Goal: Transaction & Acquisition: Obtain resource

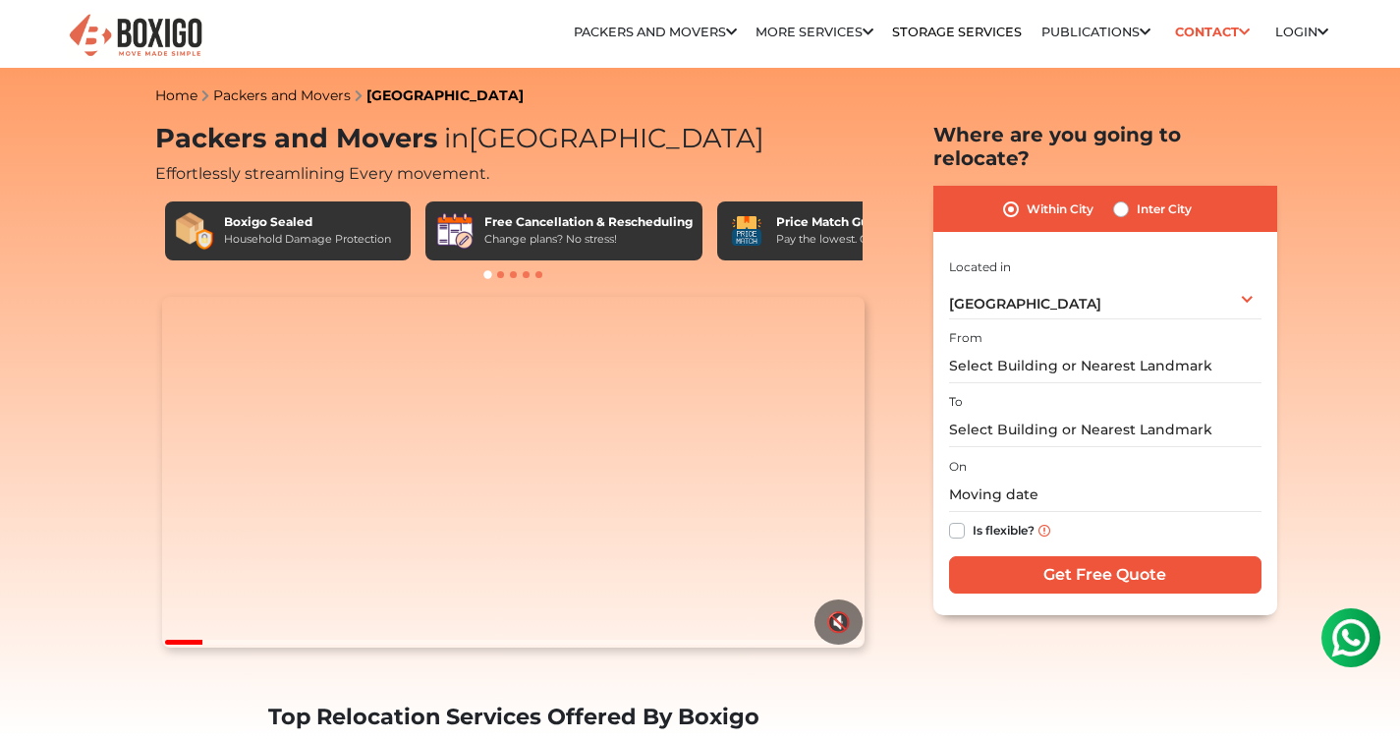
click at [1108, 187] on div "Within City Inter City" at bounding box center [1105, 209] width 344 height 46
click at [1137, 197] on label "Inter City" at bounding box center [1164, 209] width 55 height 24
click at [1121, 197] on input "Inter City" at bounding box center [1121, 207] width 16 height 20
radio input "true"
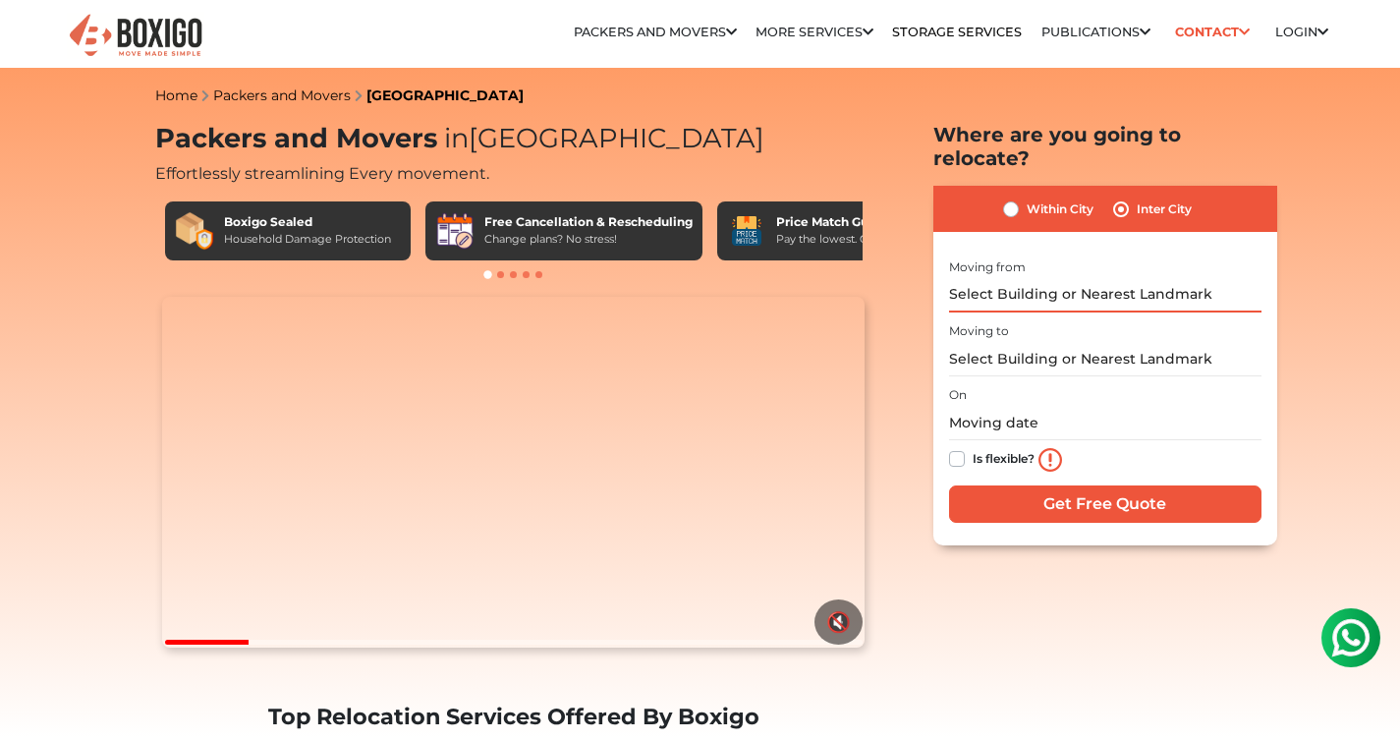
click at [1023, 278] on input "text" at bounding box center [1105, 295] width 312 height 34
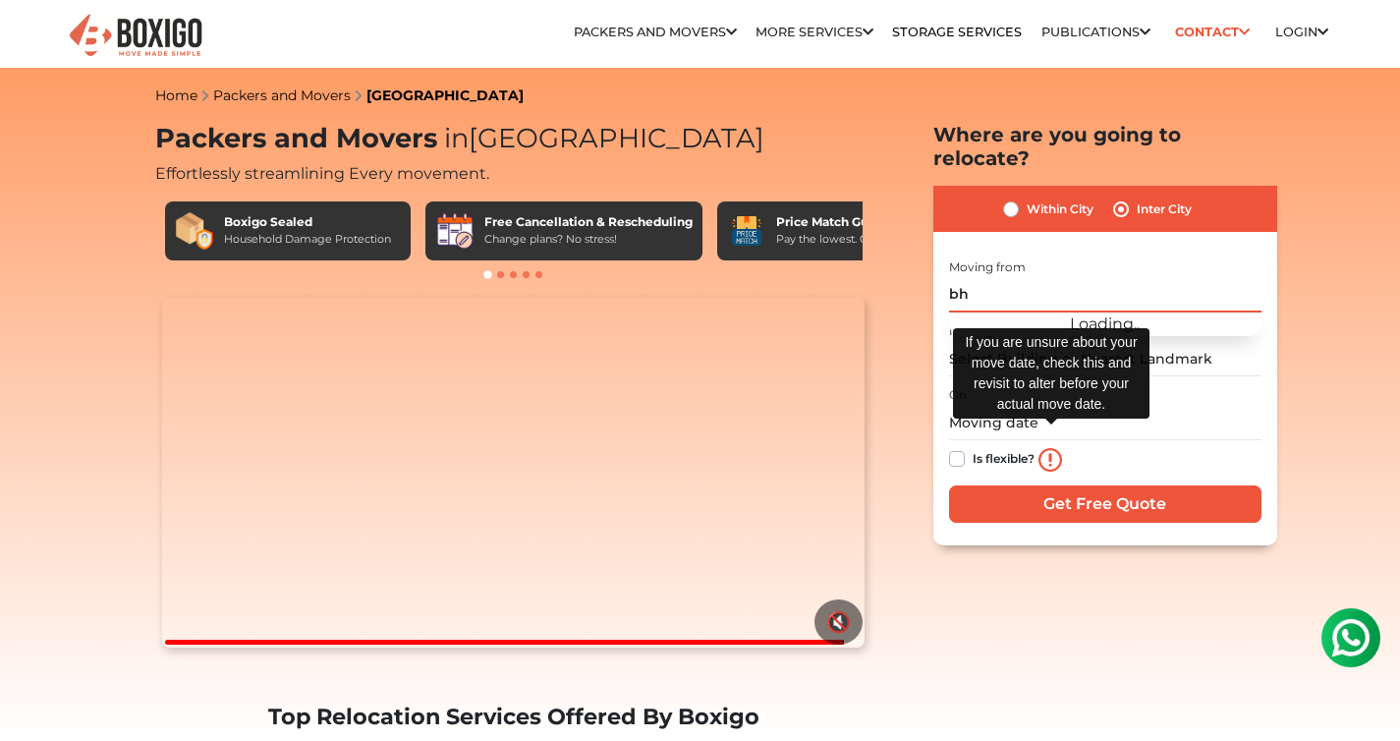
type input "b"
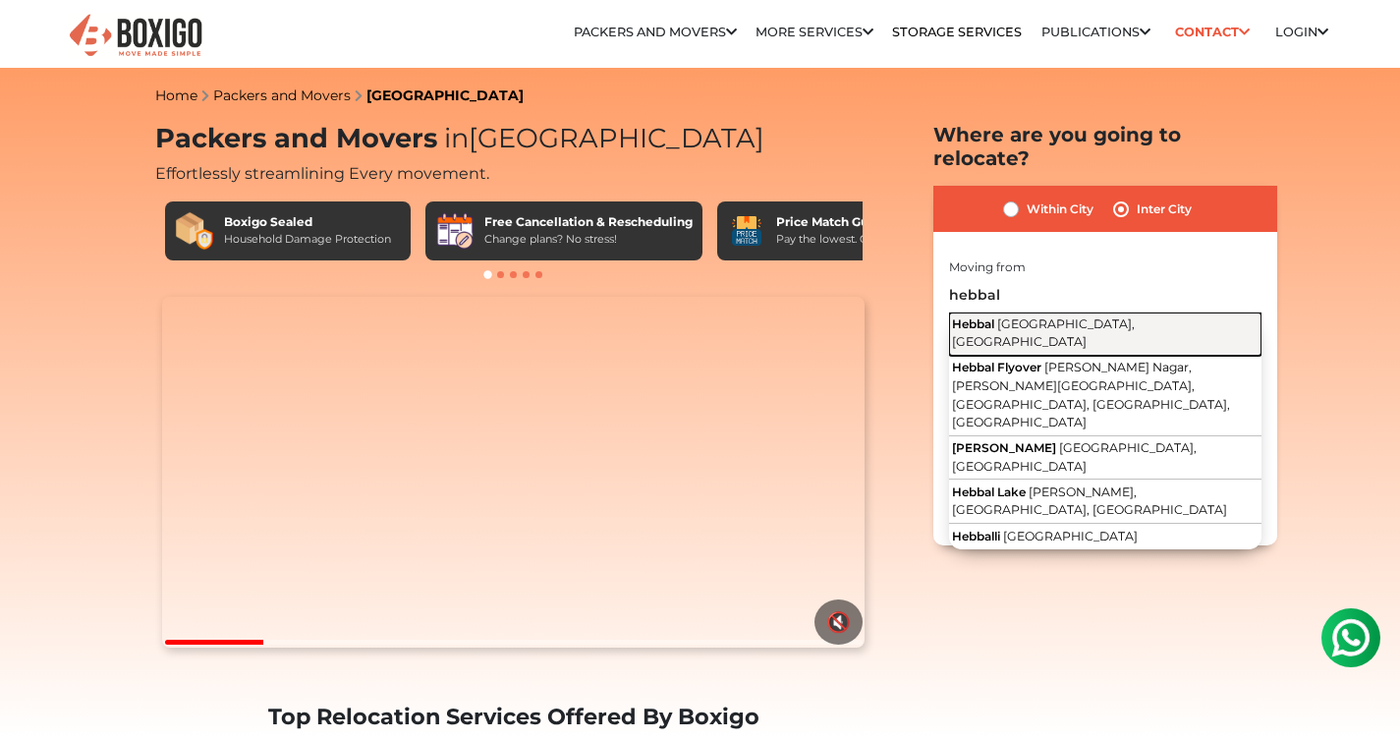
click at [1041, 316] on span "Bengaluru, Karnataka" at bounding box center [1043, 332] width 183 height 33
type input "Hebbal, Bengaluru, Karnataka"
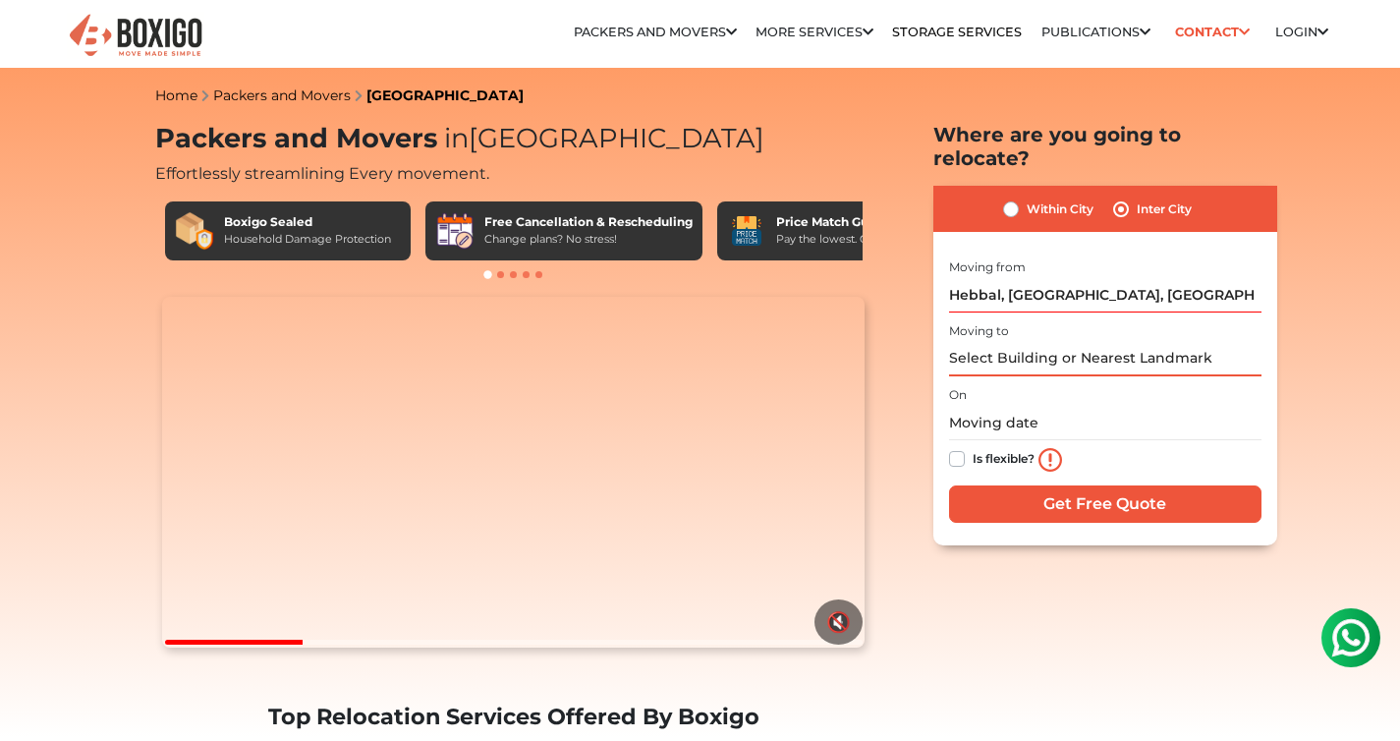
click at [1037, 342] on input "text" at bounding box center [1105, 359] width 312 height 34
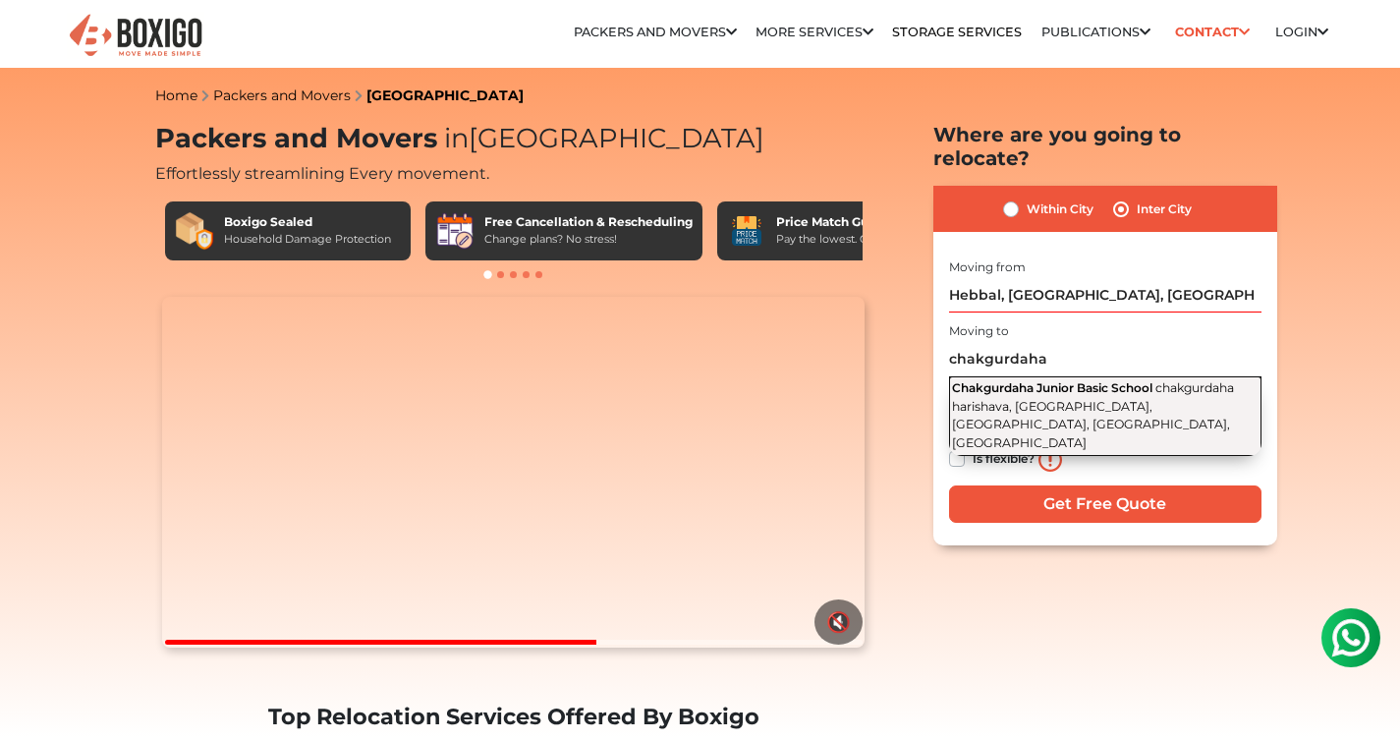
click at [1043, 376] on button "Chakgurdaha Junior Basic School chakgurdaha harishava, Kawgachi, Shyamnagar, Bh…" at bounding box center [1105, 416] width 312 height 80
type input "Chakgurdaha Junior Basic School, chakgurdaha harishava, Kawgachi, Shyamnagar, B…"
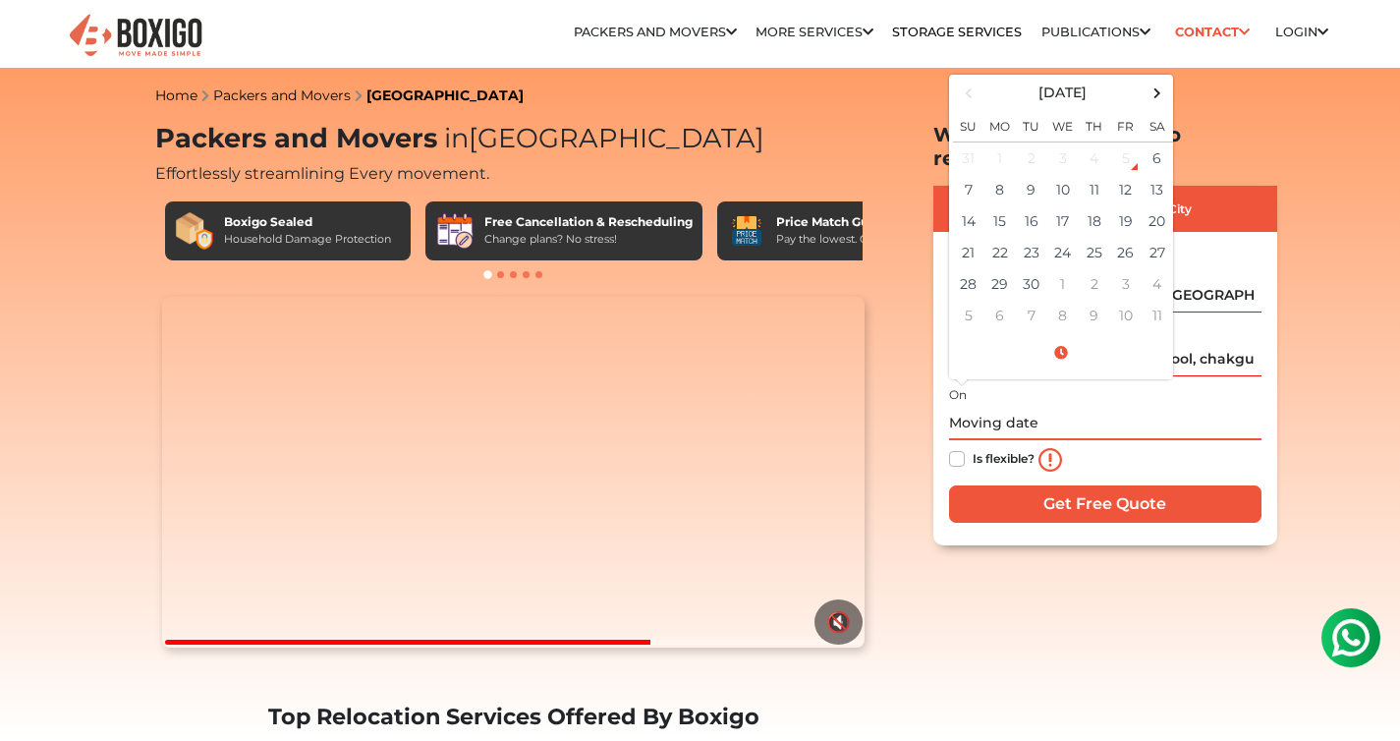
click at [1026, 406] on input "text" at bounding box center [1105, 423] width 312 height 34
click at [1149, 141] on td "6" at bounding box center [1156, 157] width 31 height 32
type input "09/06/2025 9:33 PM"
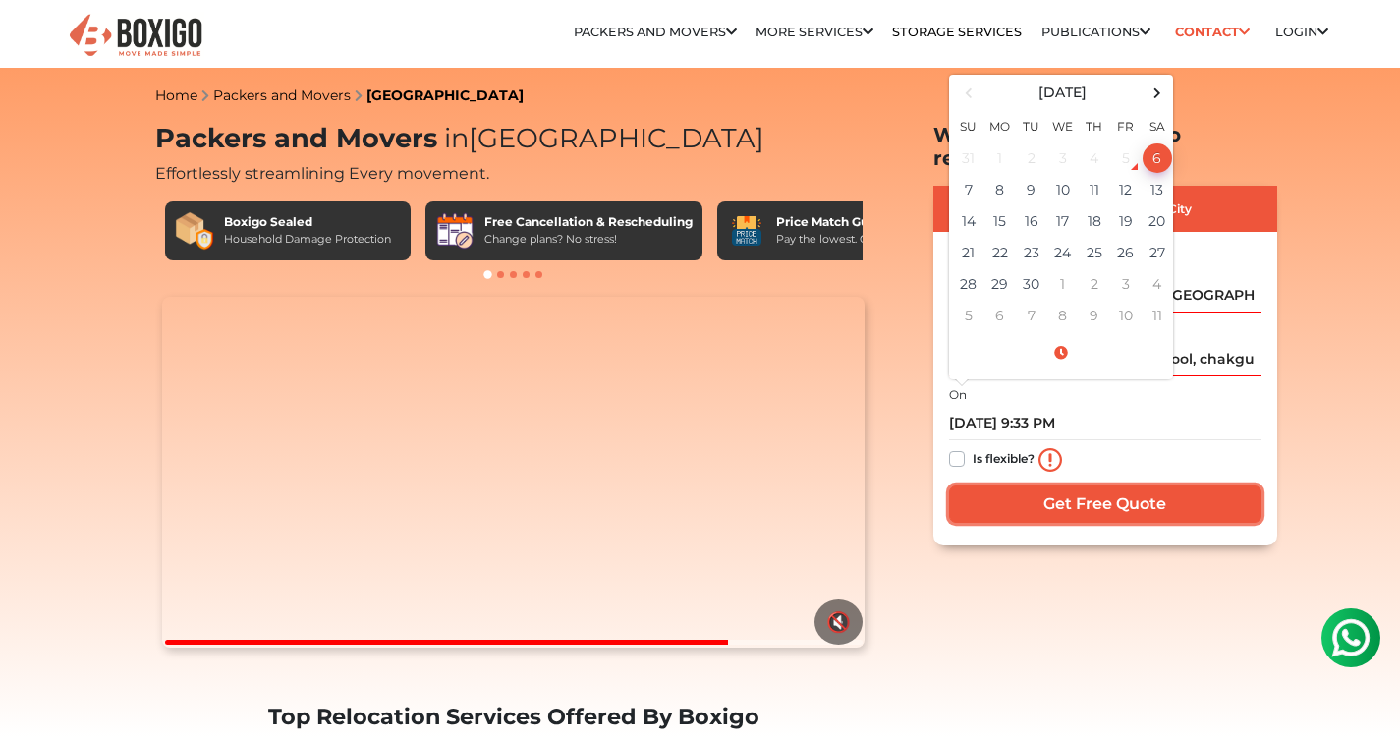
click at [1128, 485] on input "Get Free Quote" at bounding box center [1105, 503] width 312 height 37
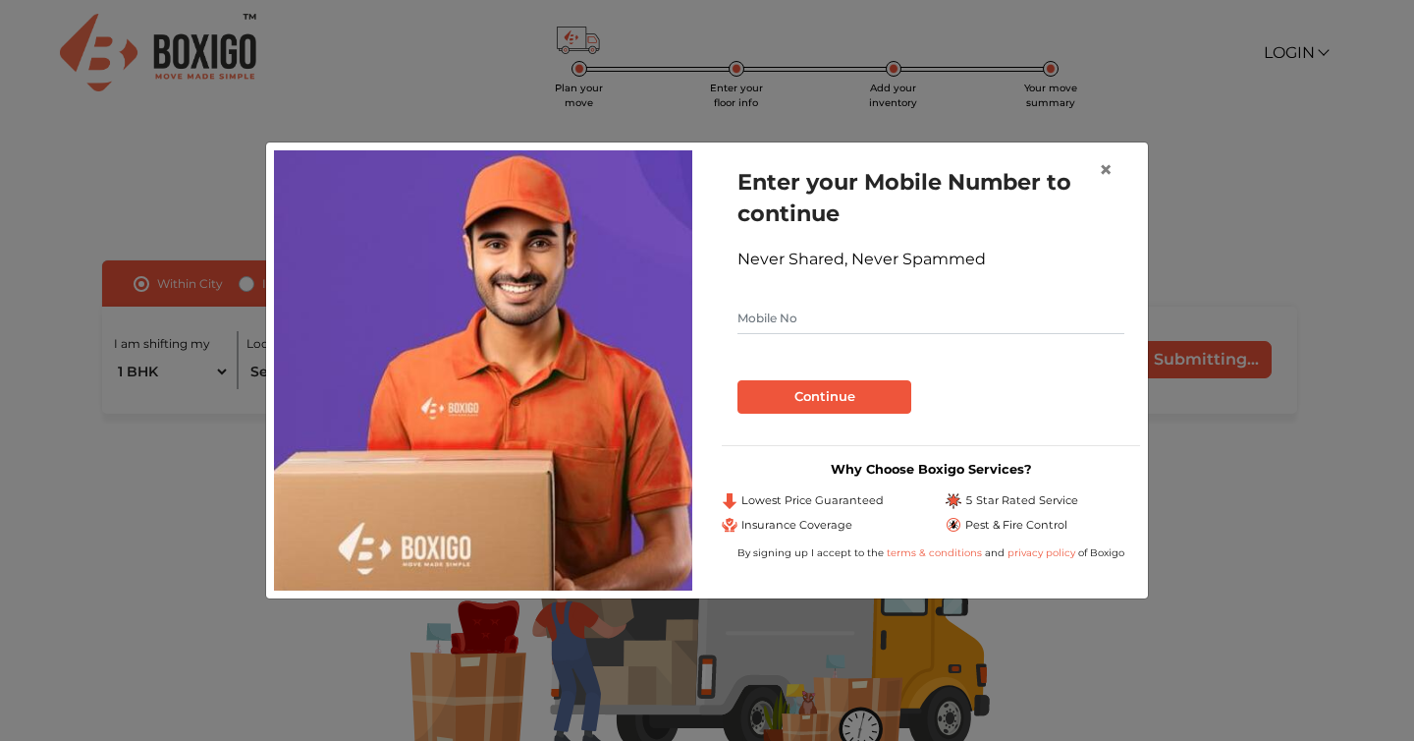
click at [873, 313] on input "text" at bounding box center [931, 318] width 387 height 31
type input "8961693134"
click at [848, 398] on button "Continue" at bounding box center [825, 396] width 174 height 33
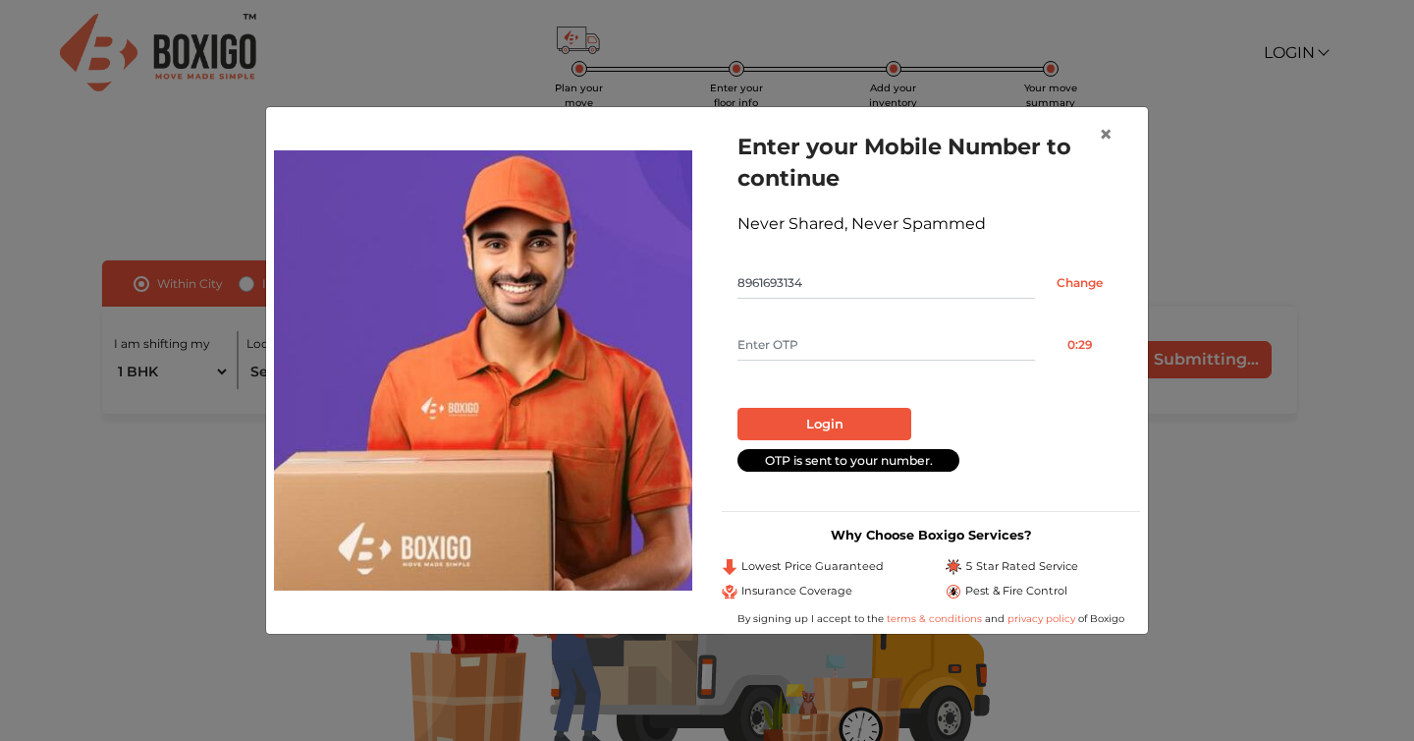
click at [809, 342] on input "text" at bounding box center [887, 344] width 298 height 31
type input "9236"
click at [827, 419] on button "Login" at bounding box center [825, 424] width 174 height 33
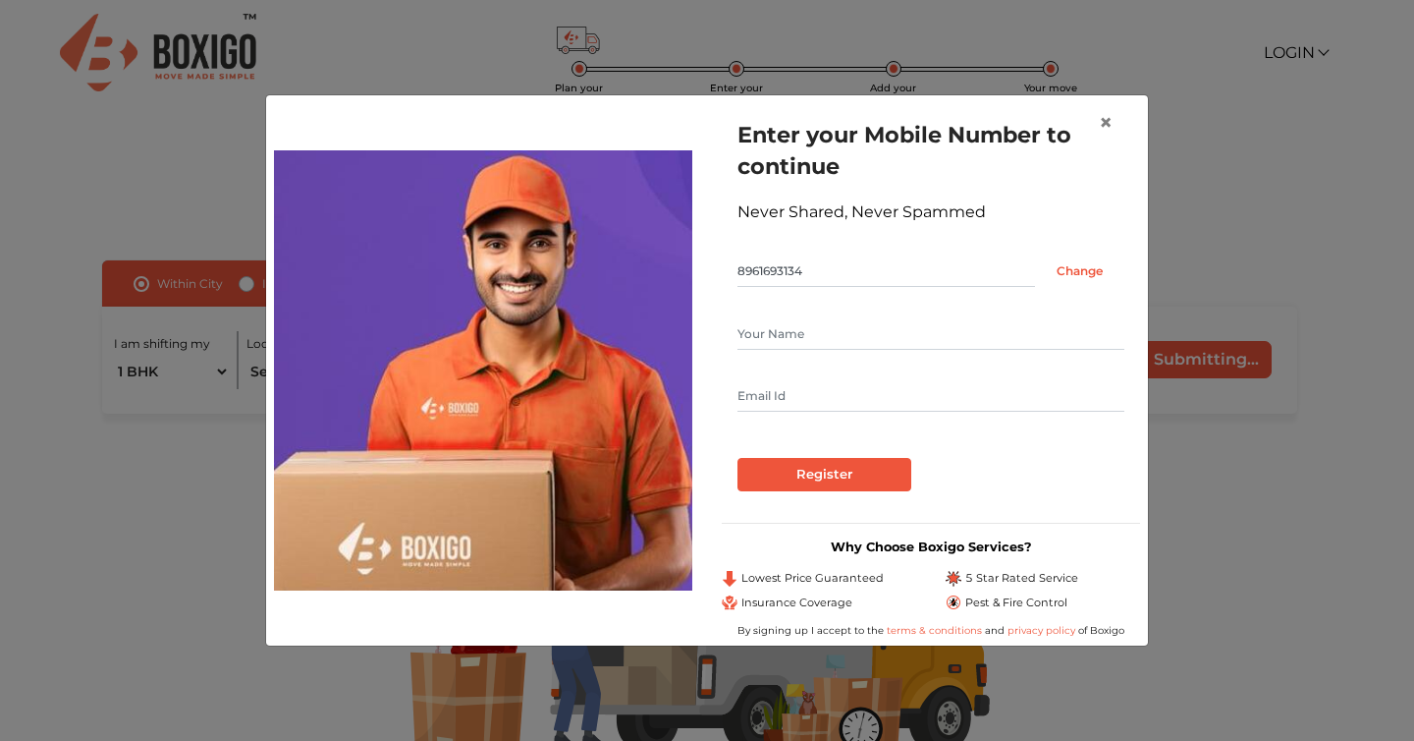
click at [789, 332] on input "text" at bounding box center [931, 333] width 387 height 31
type input "[PERSON_NAME]"
click at [795, 390] on input "text" at bounding box center [931, 395] width 387 height 31
type input "[EMAIL_ADDRESS][PERSON_NAME][DOMAIN_NAME]"
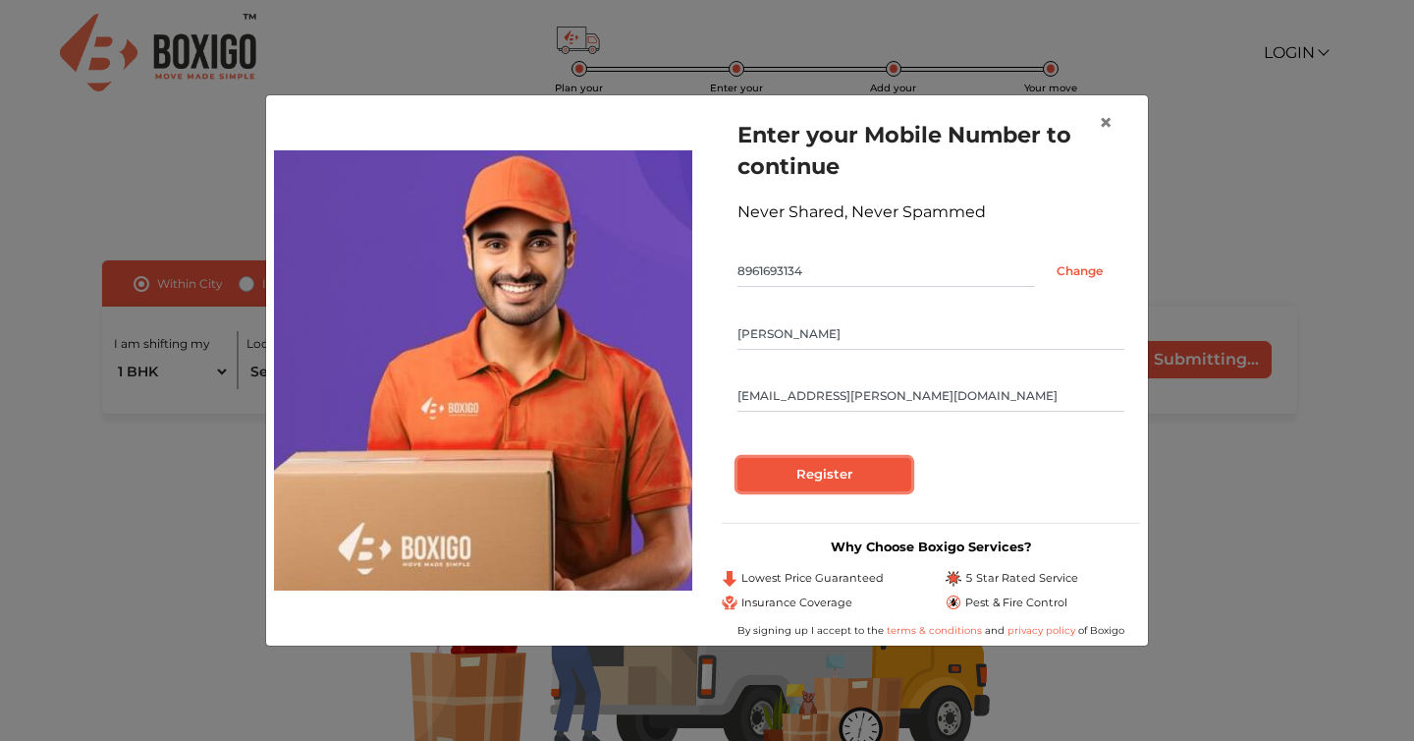
click at [834, 481] on input "Register" at bounding box center [825, 474] width 174 height 33
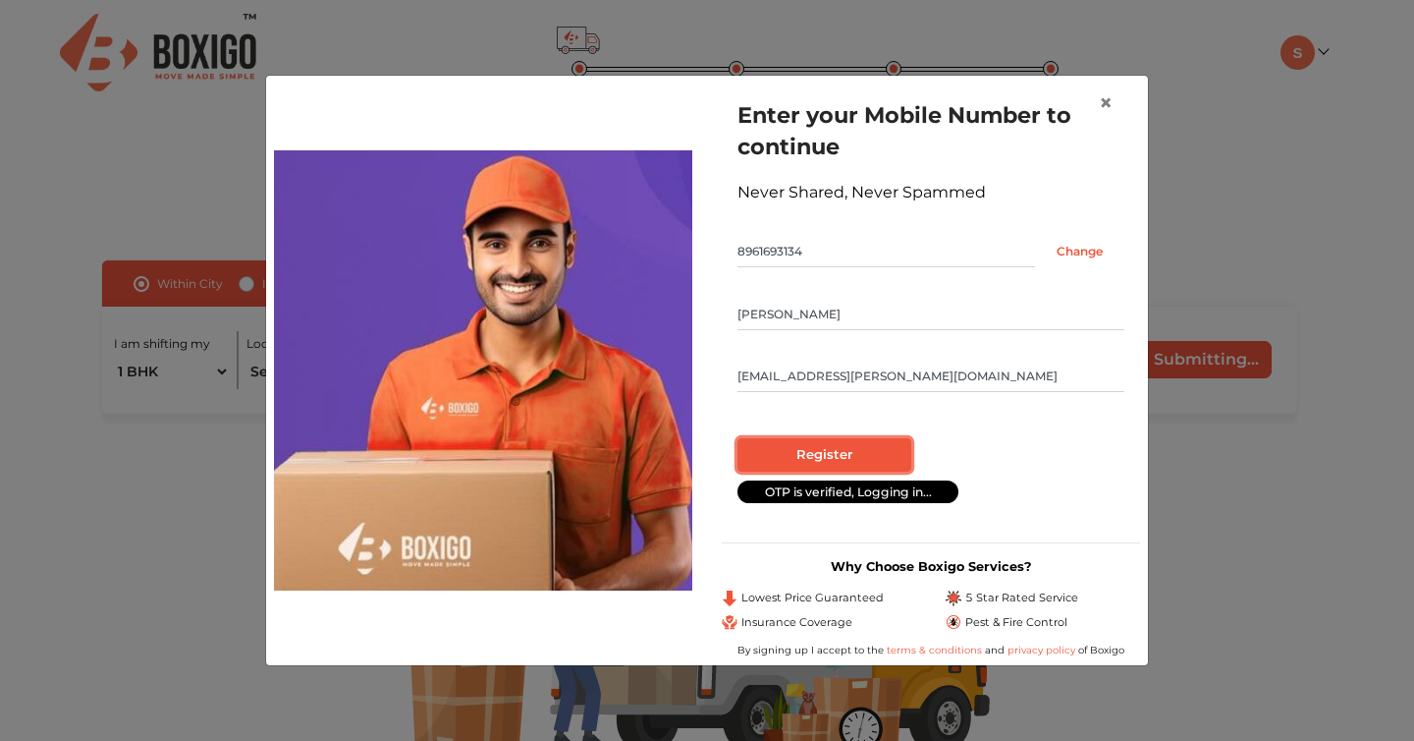
radio input "false"
radio input "true"
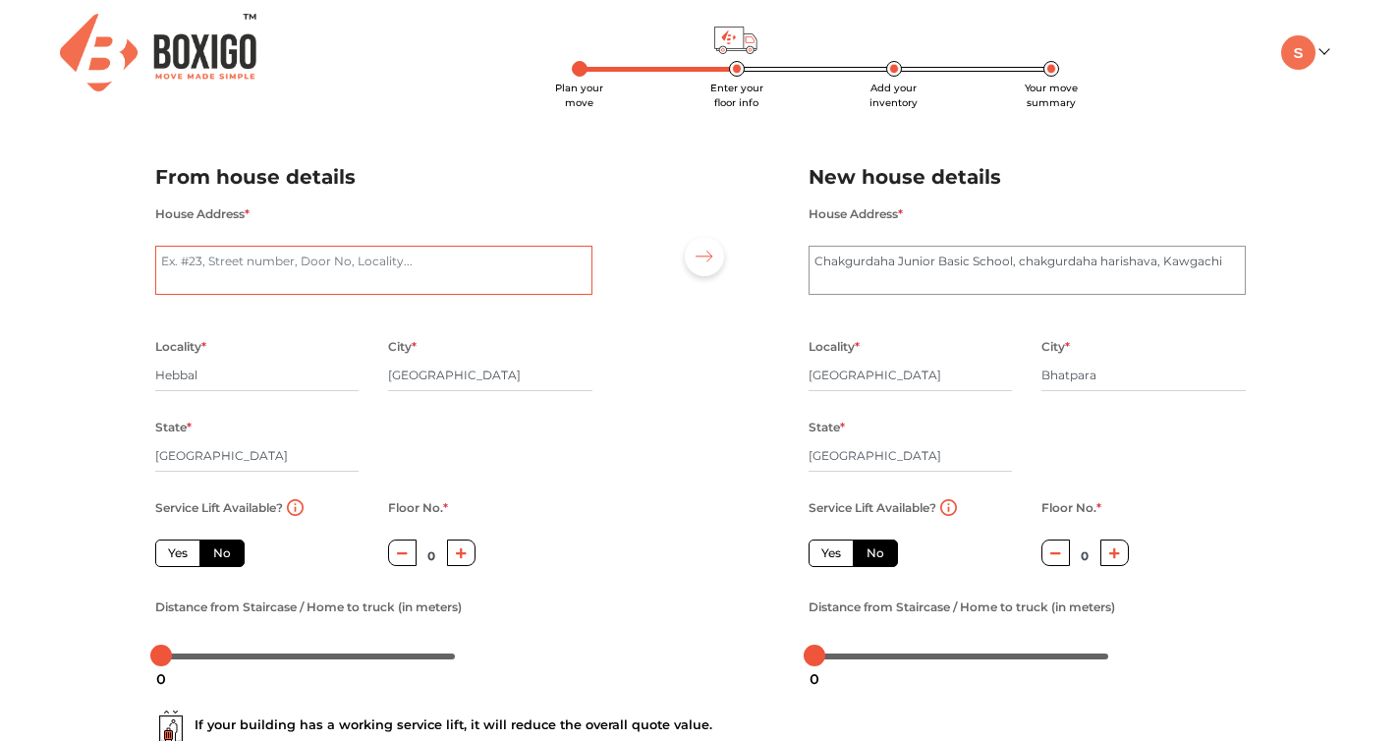
click at [249, 271] on textarea "House Address *" at bounding box center [373, 270] width 437 height 49
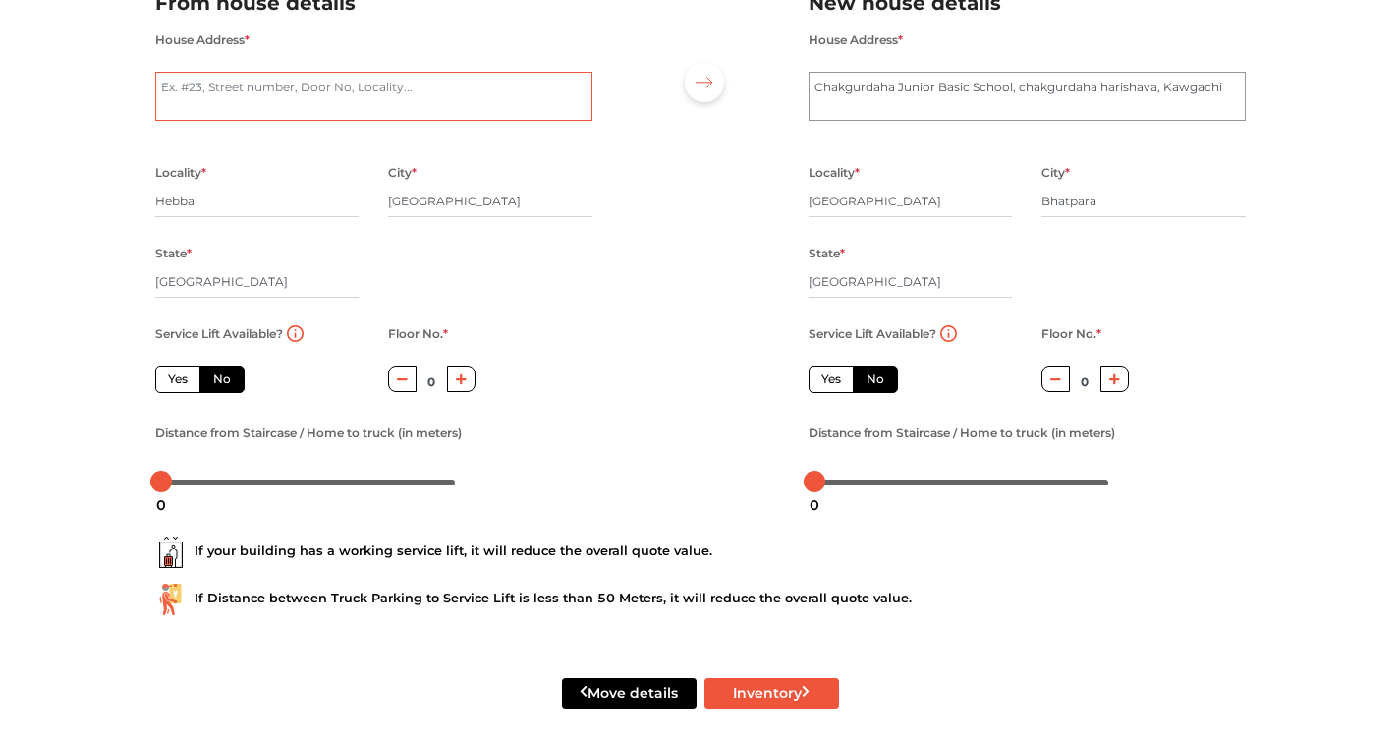
scroll to position [192, 0]
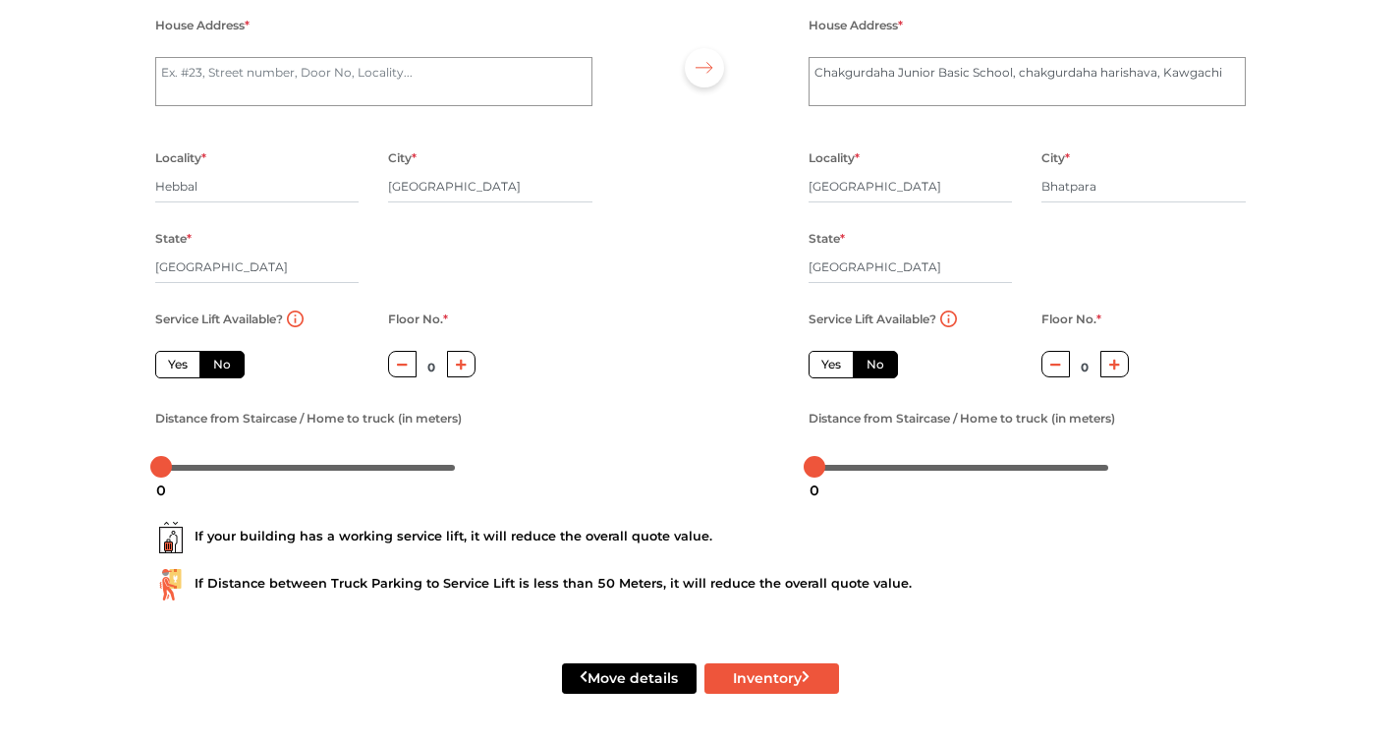
click at [221, 362] on label "No" at bounding box center [221, 365] width 45 height 28
click at [221, 362] on input "No" at bounding box center [219, 362] width 13 height 13
radio input "true"
click at [171, 468] on div at bounding box center [166, 467] width 22 height 22
click at [821, 469] on div at bounding box center [819, 467] width 22 height 22
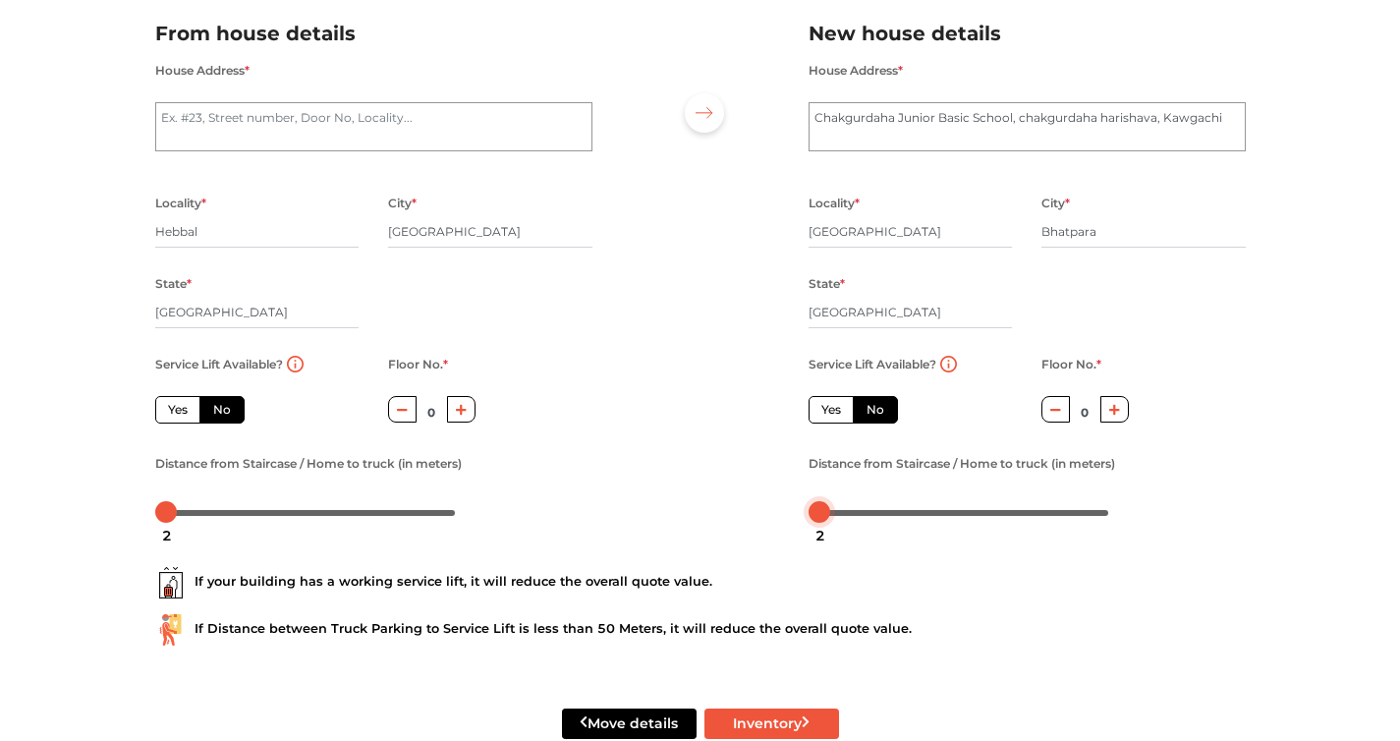
scroll to position [108, 0]
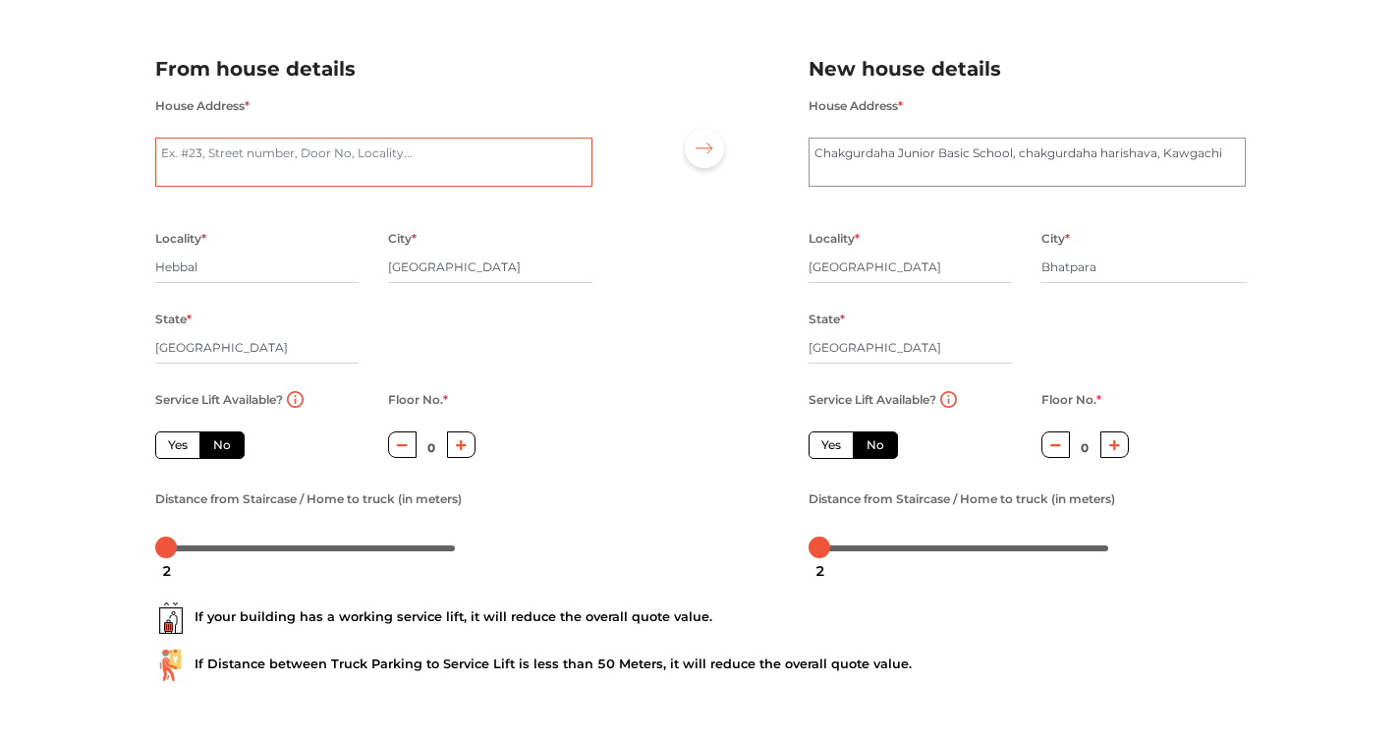
click at [241, 162] on textarea "House Address *" at bounding box center [373, 162] width 437 height 49
type textarea "83, 2nd cross sonnappa layout, 6th cross main [GEOGRAPHIC_DATA]"
click at [622, 85] on div at bounding box center [700, 299] width 187 height 541
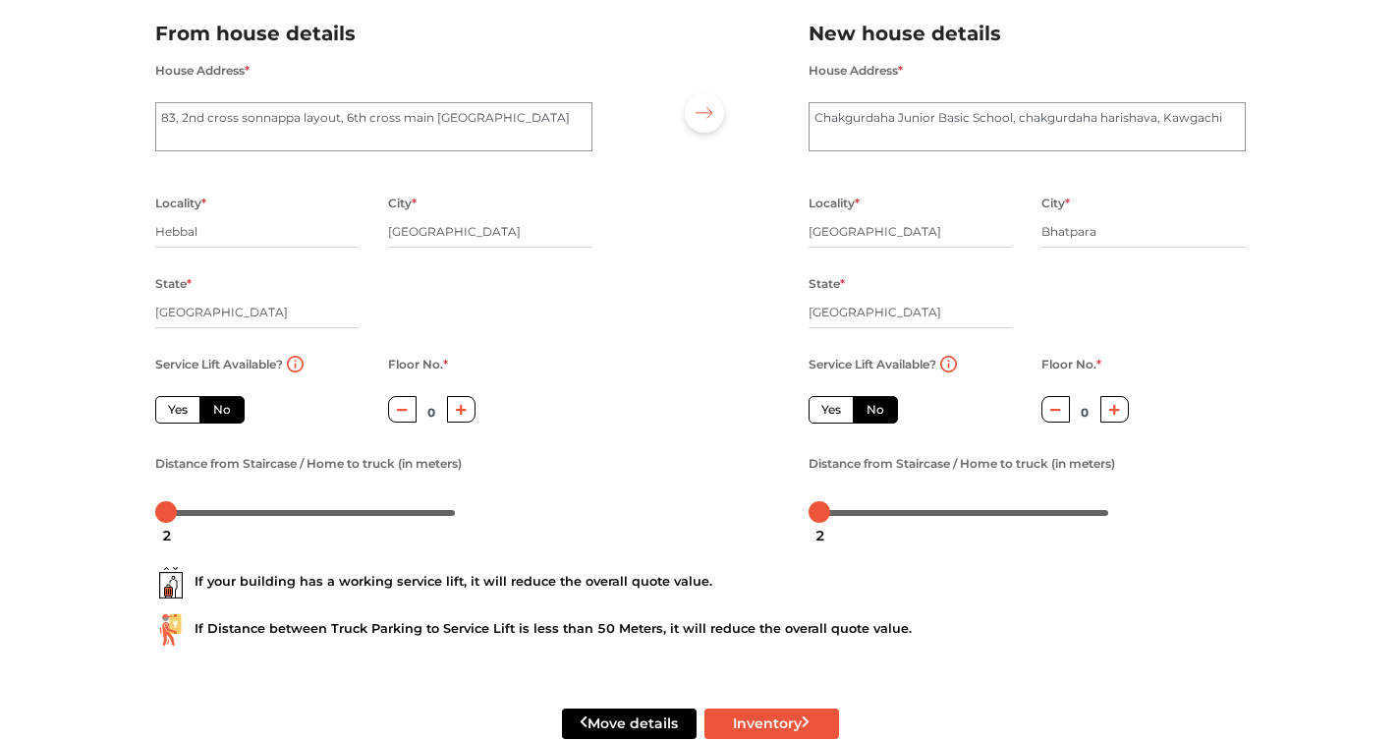
scroll to position [192, 0]
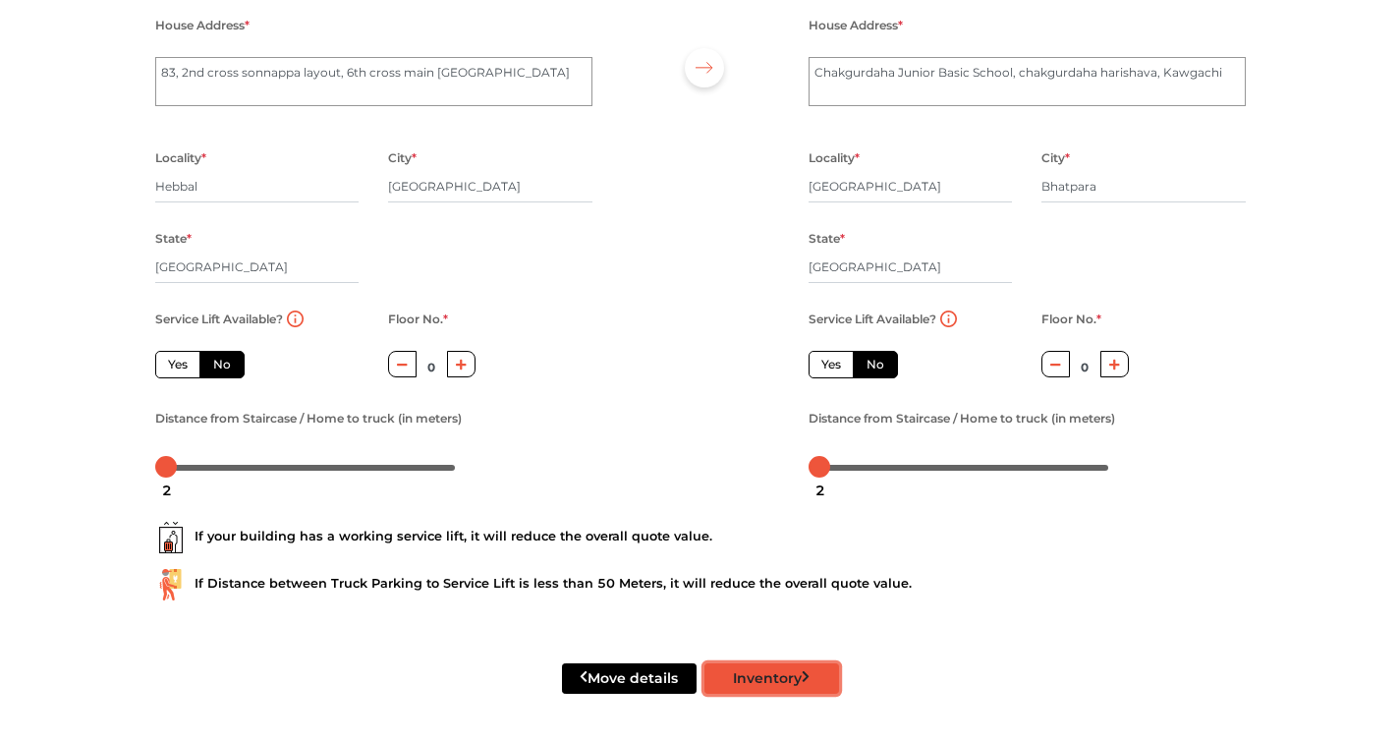
click at [789, 679] on button "Inventory" at bounding box center [771, 678] width 135 height 30
radio input "true"
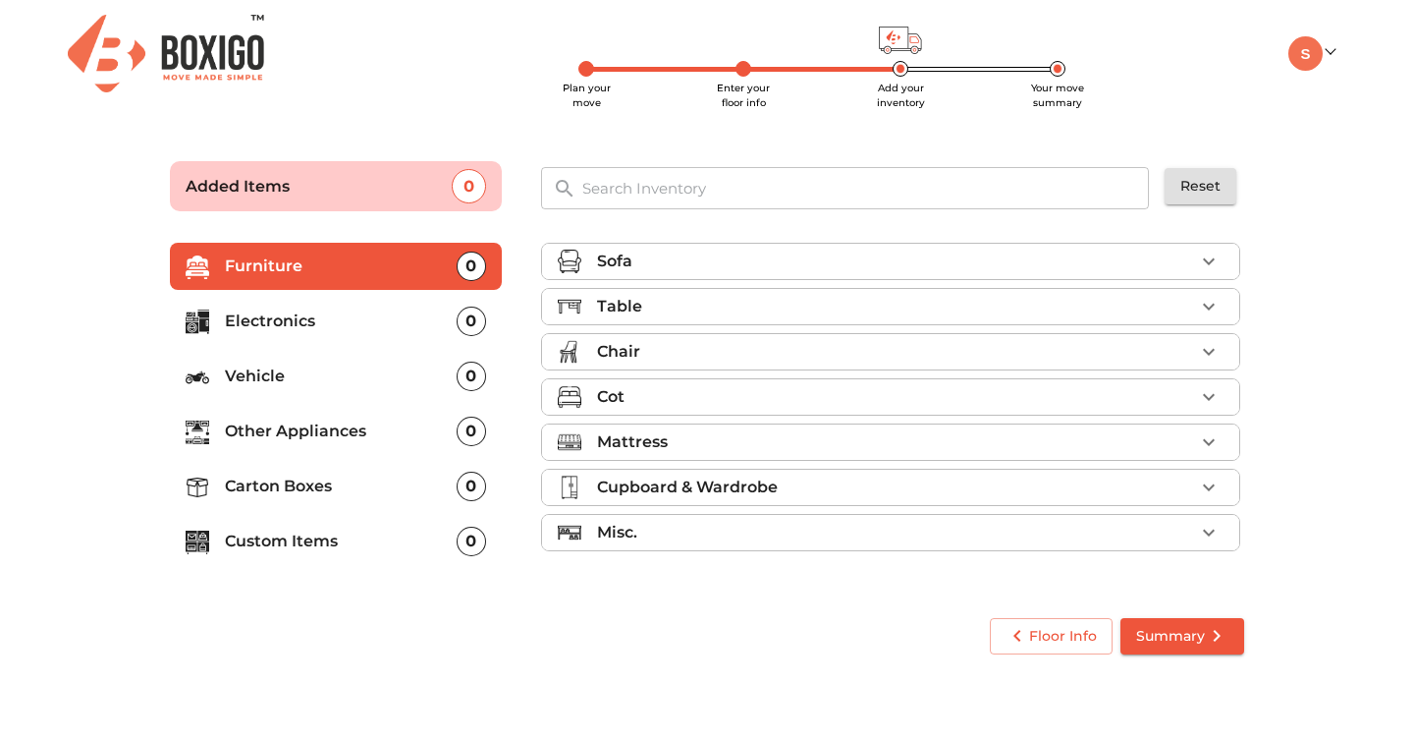
click at [329, 325] on p "Electronics" at bounding box center [341, 321] width 232 height 24
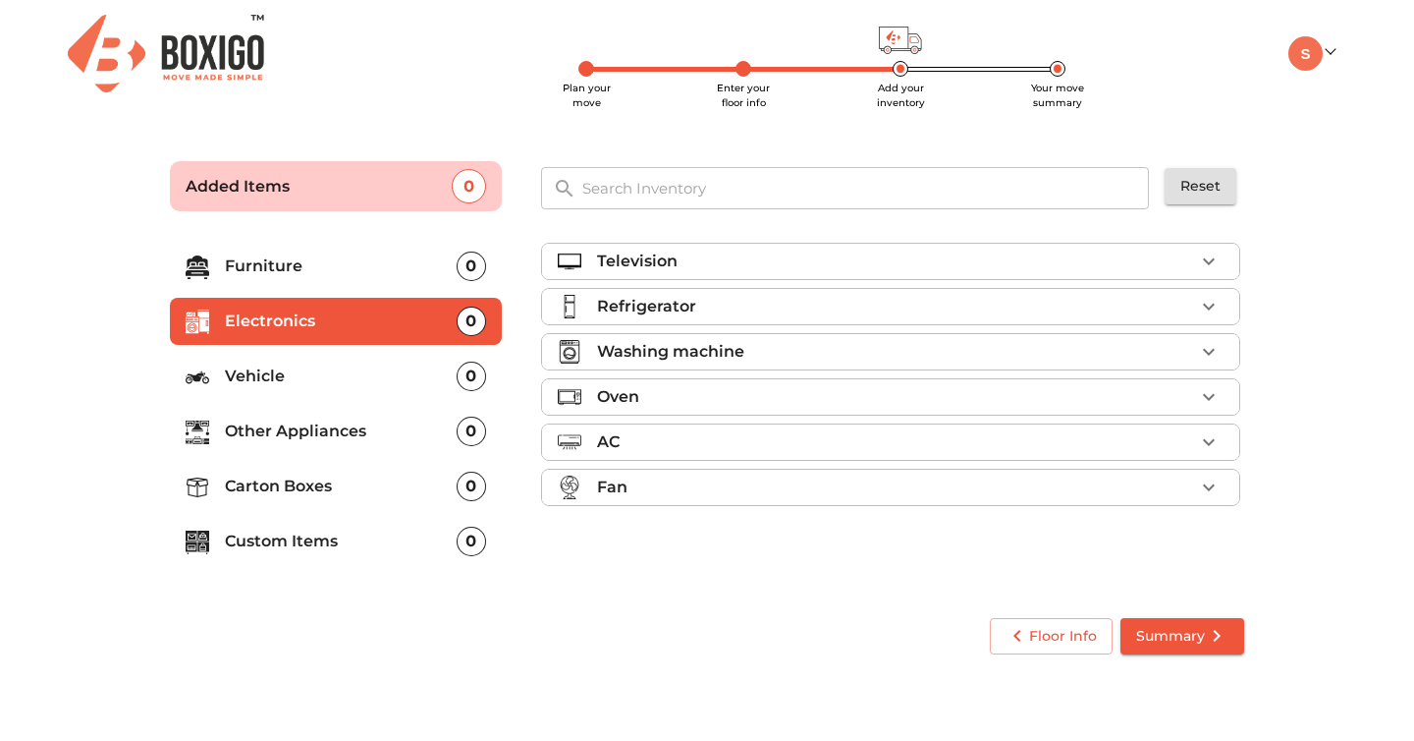
click at [315, 428] on p "Other Appliances" at bounding box center [341, 431] width 232 height 24
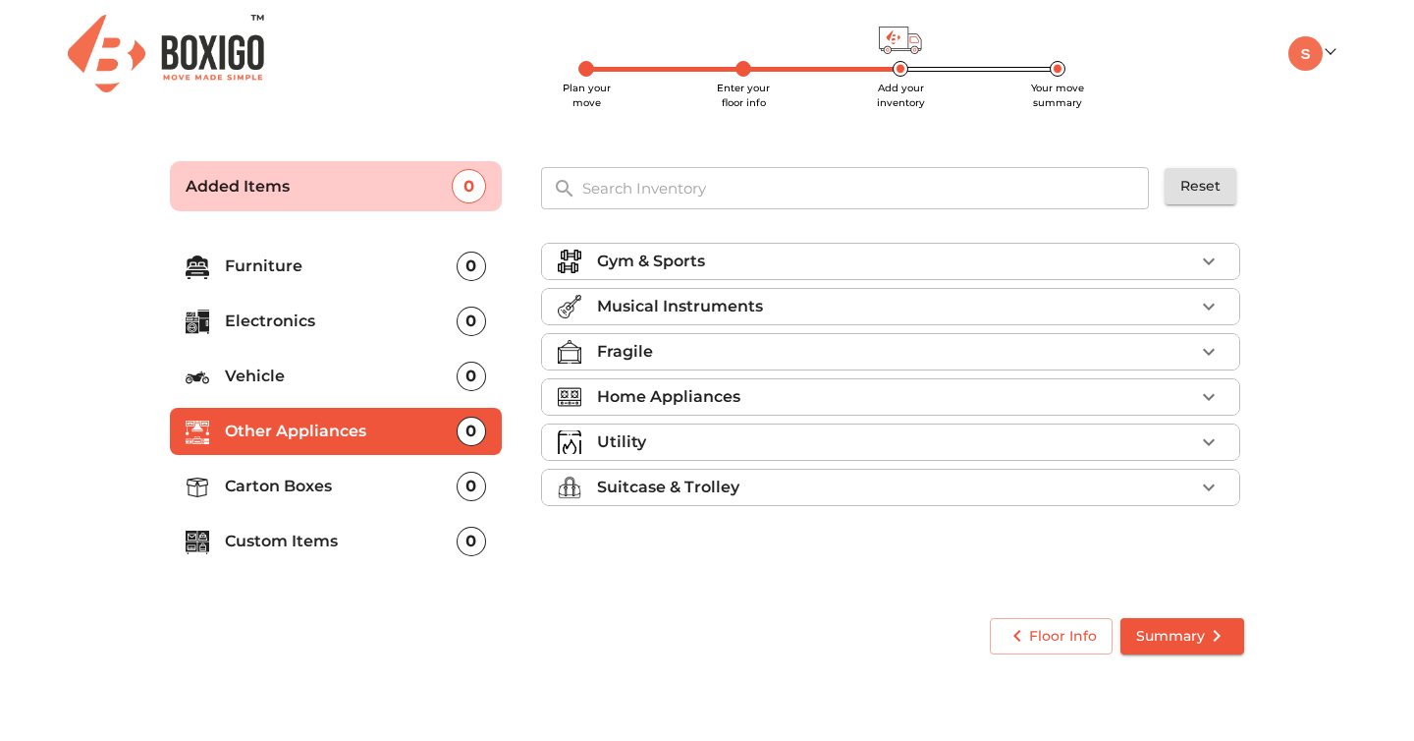
click at [301, 486] on p "Carton Boxes" at bounding box center [341, 486] width 232 height 24
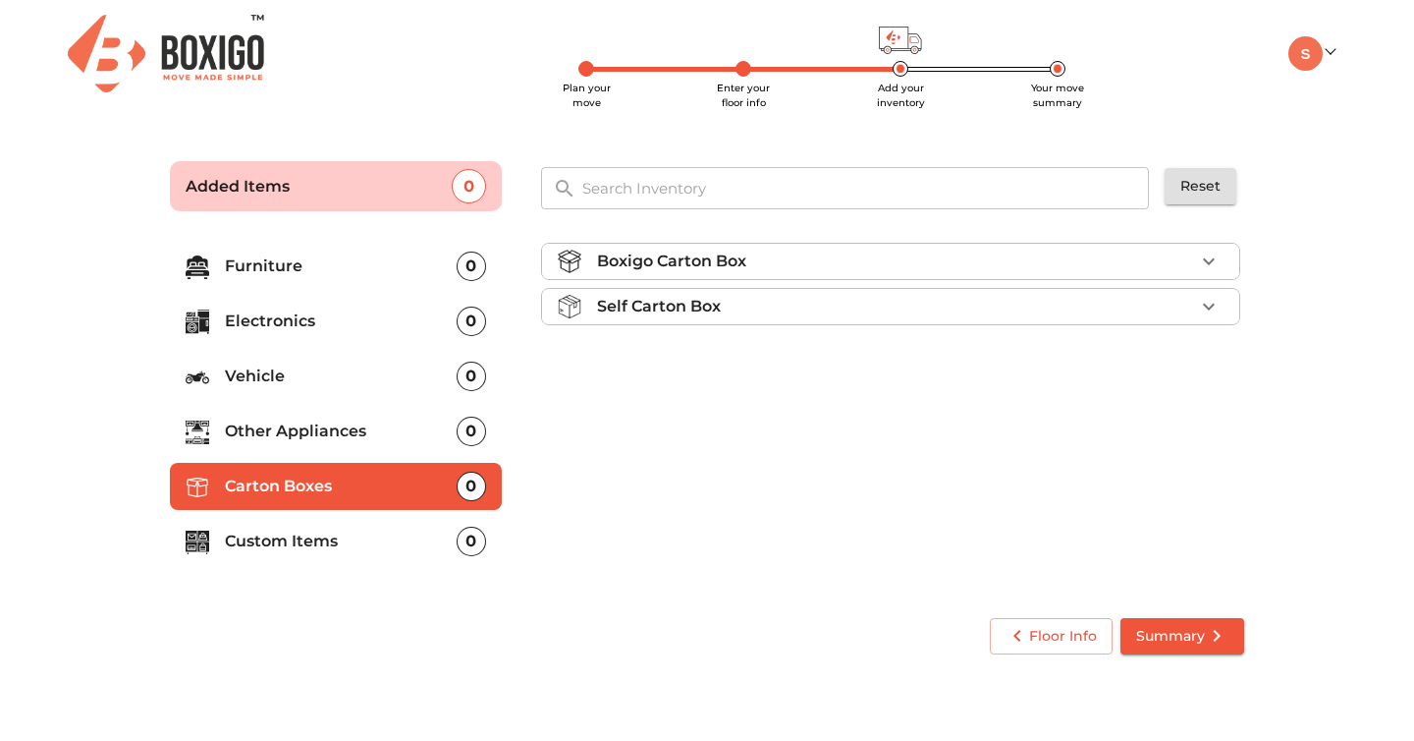
click at [297, 534] on p "Custom Items" at bounding box center [341, 541] width 232 height 24
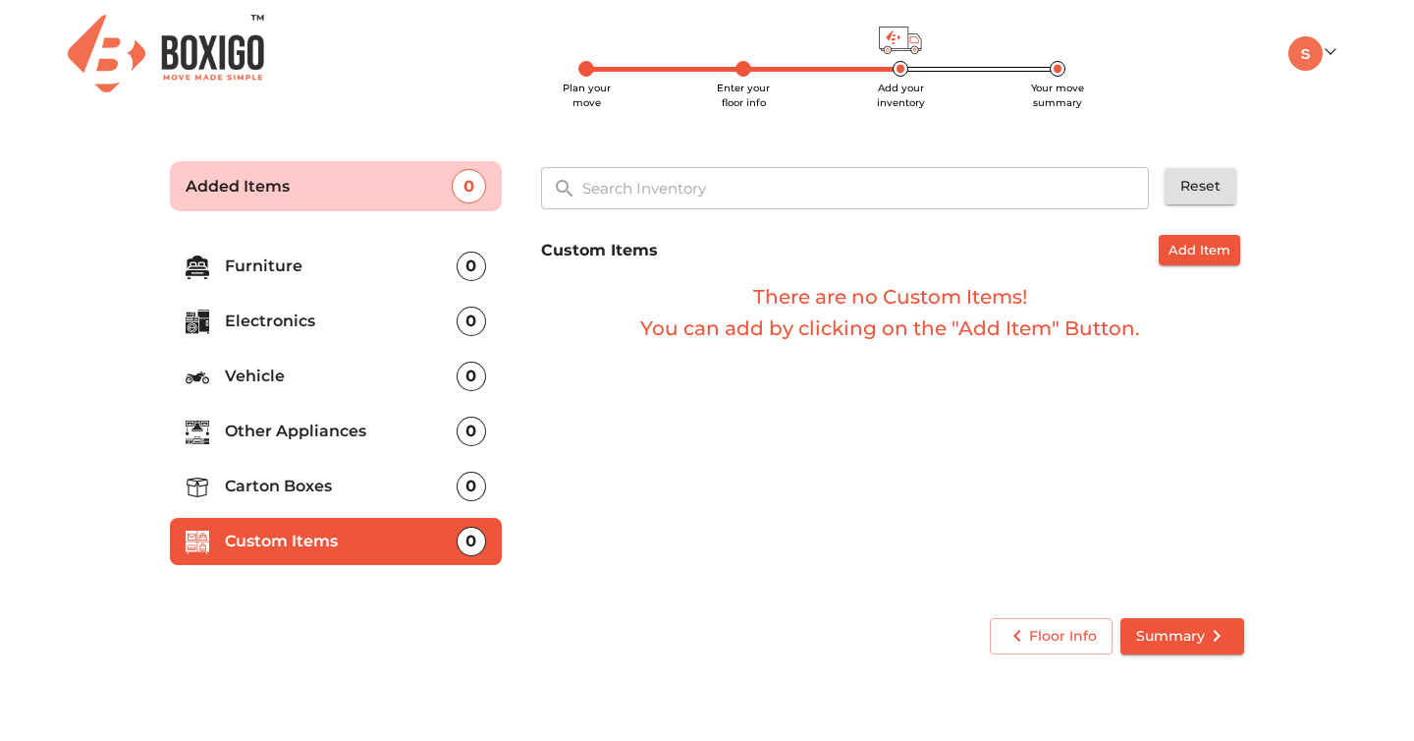
click at [294, 313] on p "Electronics" at bounding box center [341, 321] width 232 height 24
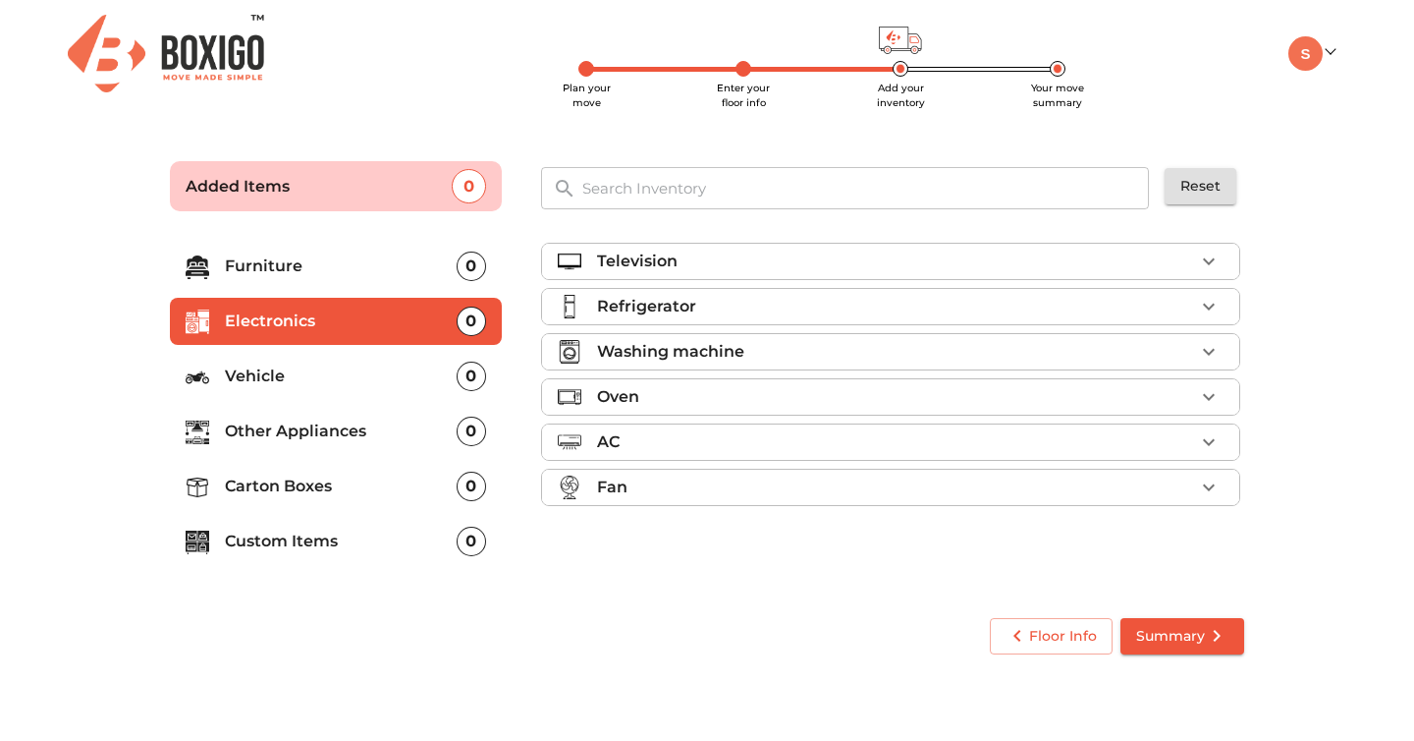
click at [802, 252] on div "Television" at bounding box center [895, 262] width 597 height 24
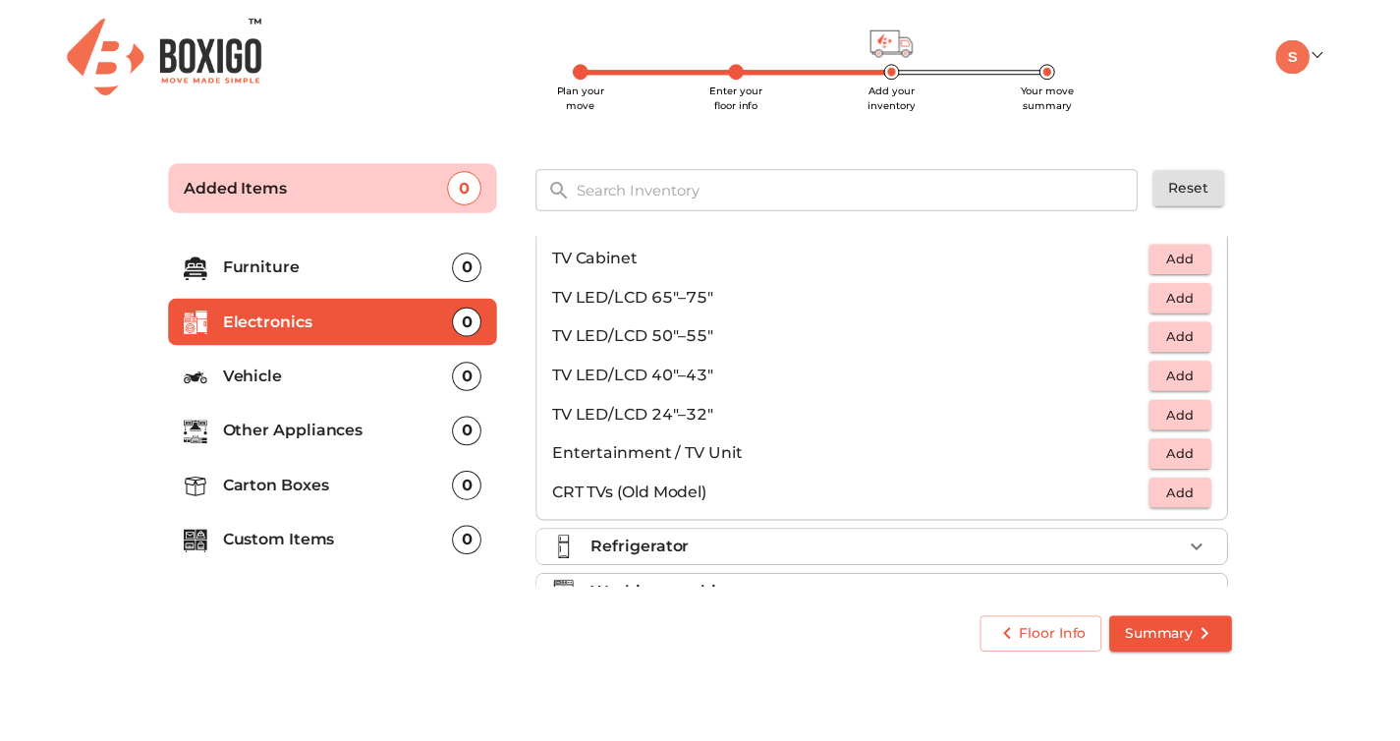
scroll to position [49, 0]
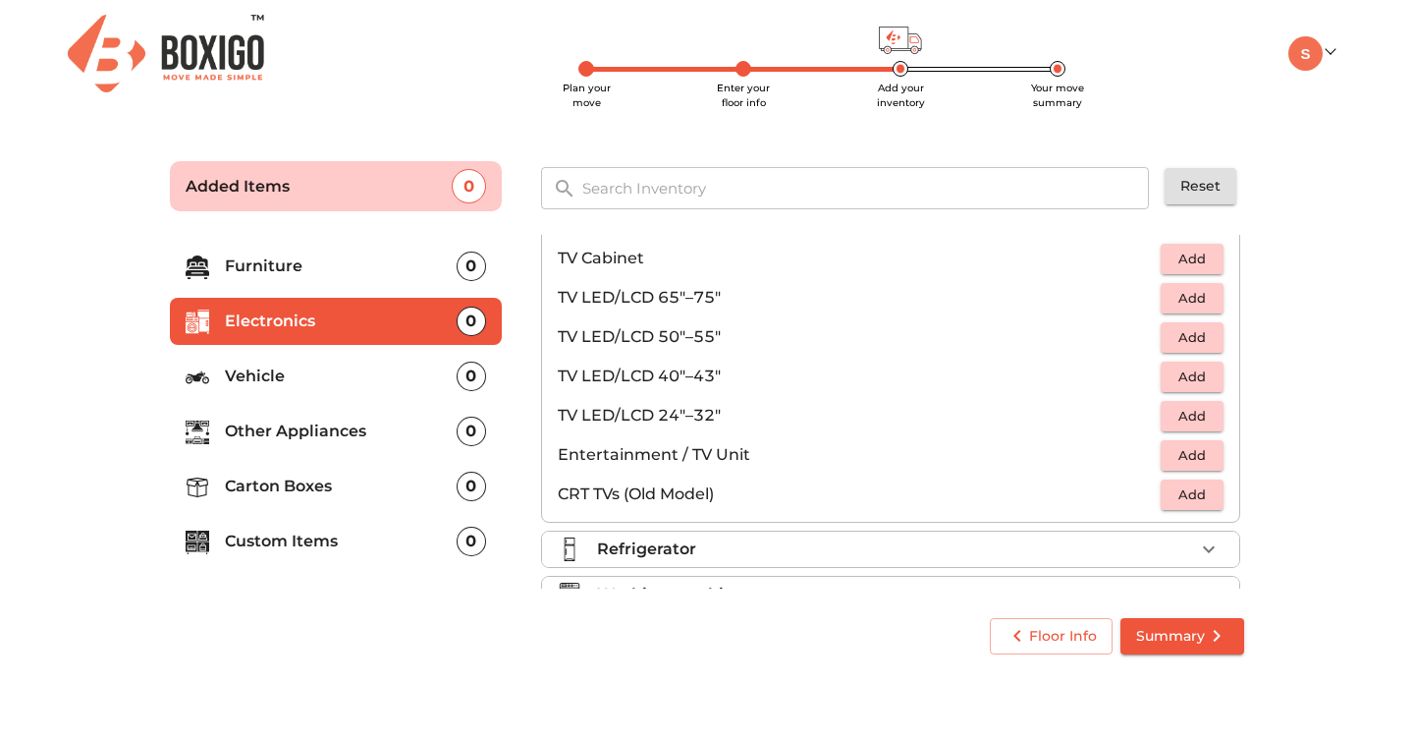
click at [1171, 416] on span "Add" at bounding box center [1192, 416] width 43 height 23
click at [1206, 636] on icon "submit" at bounding box center [1217, 636] width 24 height 24
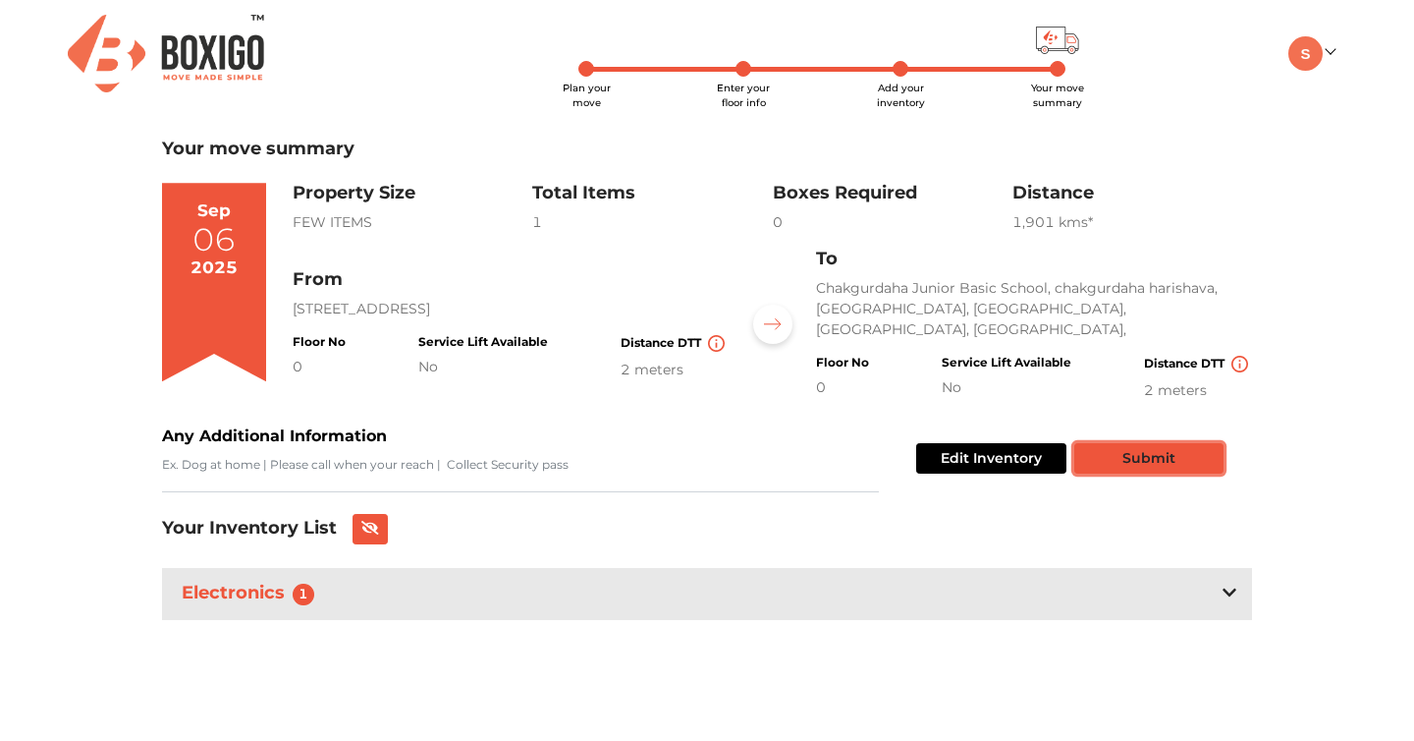
click at [1130, 457] on button "Submit" at bounding box center [1149, 458] width 149 height 30
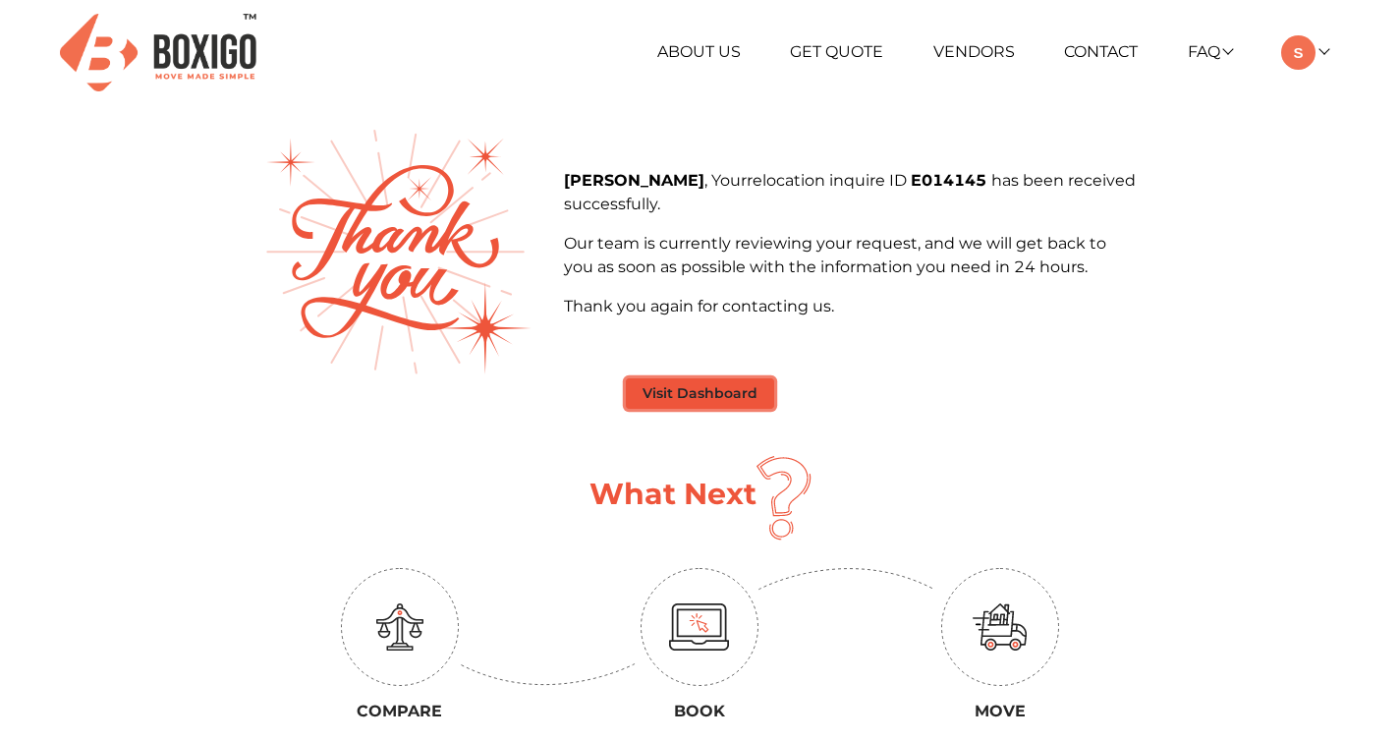
click at [683, 405] on button "Visit Dashboard" at bounding box center [700, 393] width 148 height 30
